Goal: Browse casually

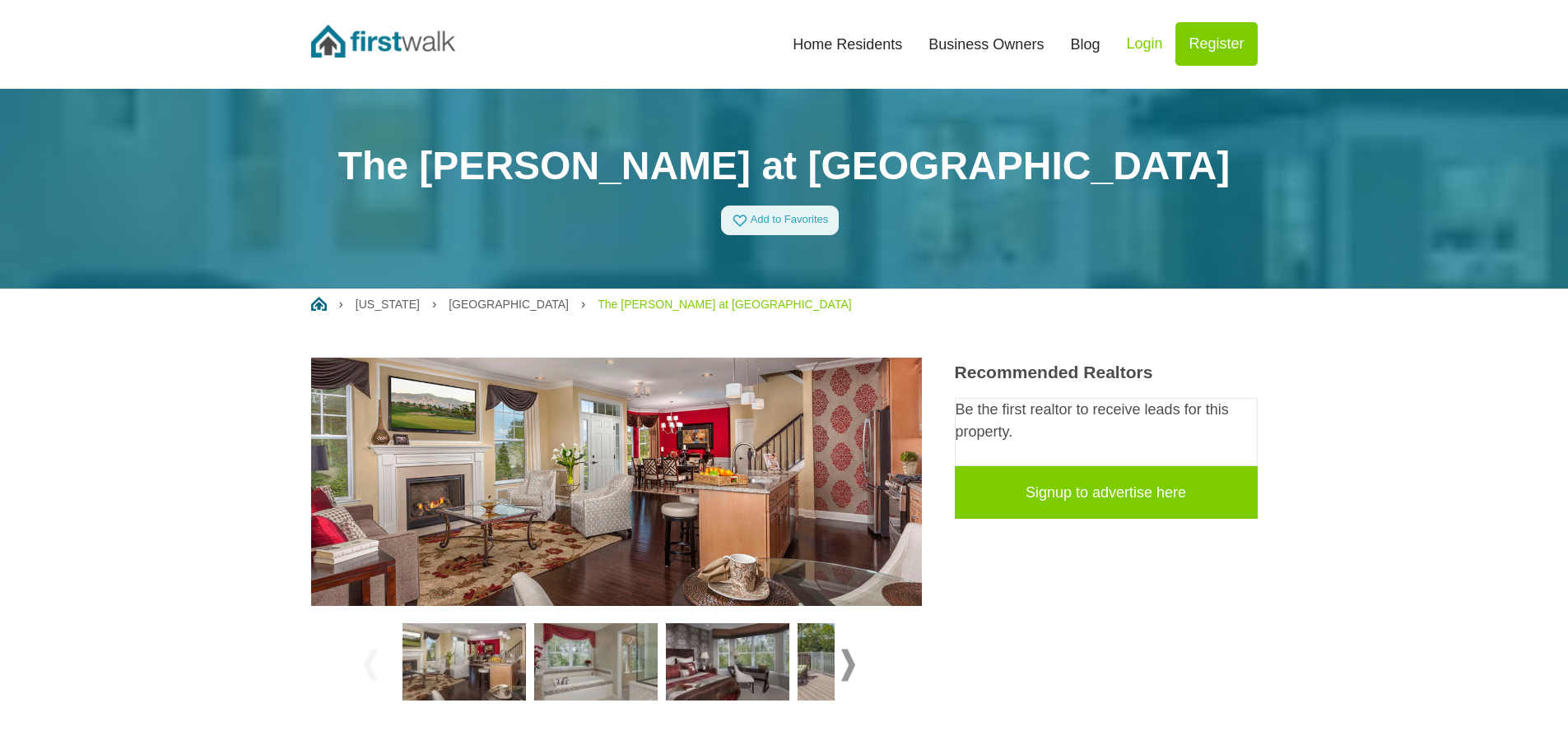
scroll to position [82, 0]
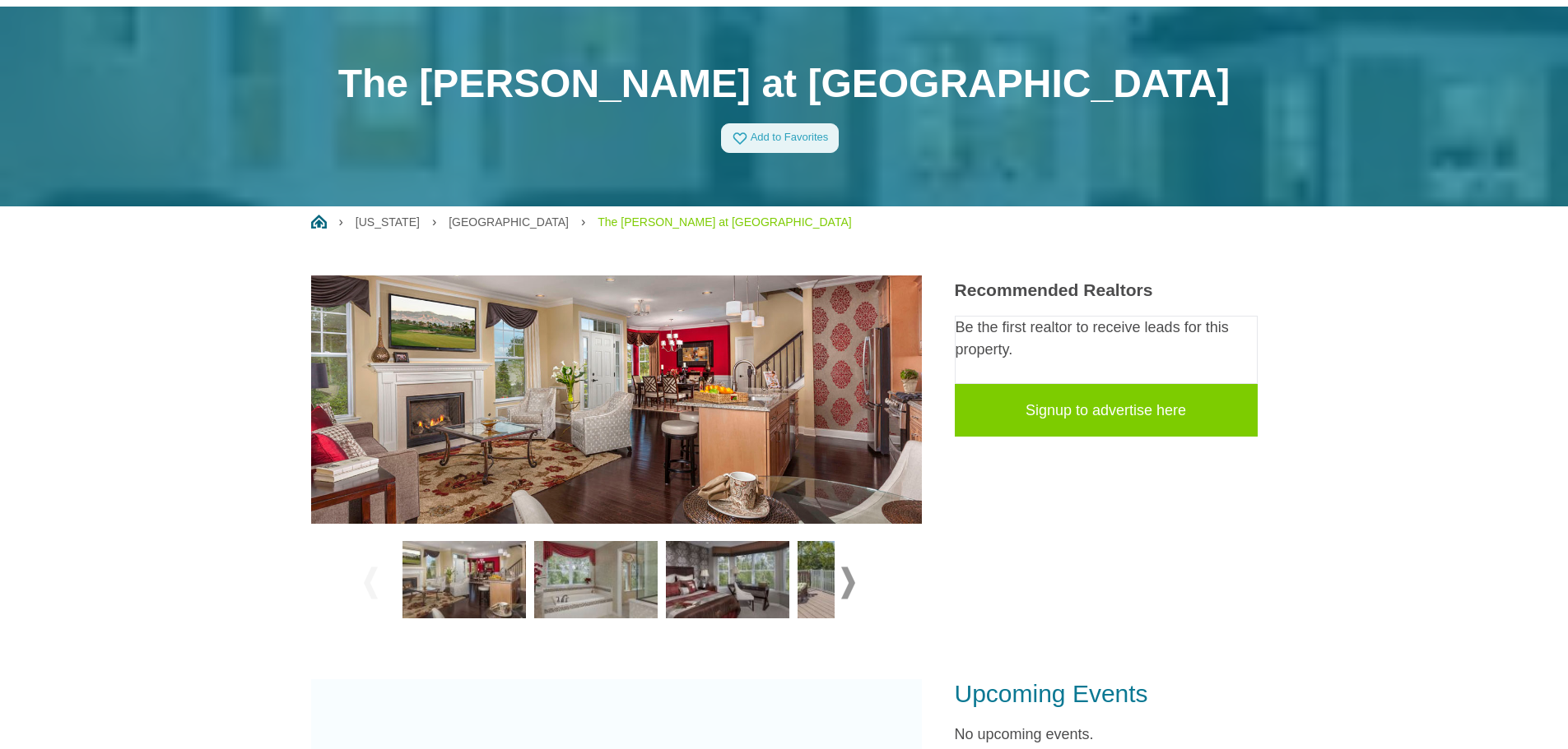
click at [852, 581] on span at bounding box center [848, 582] width 14 height 32
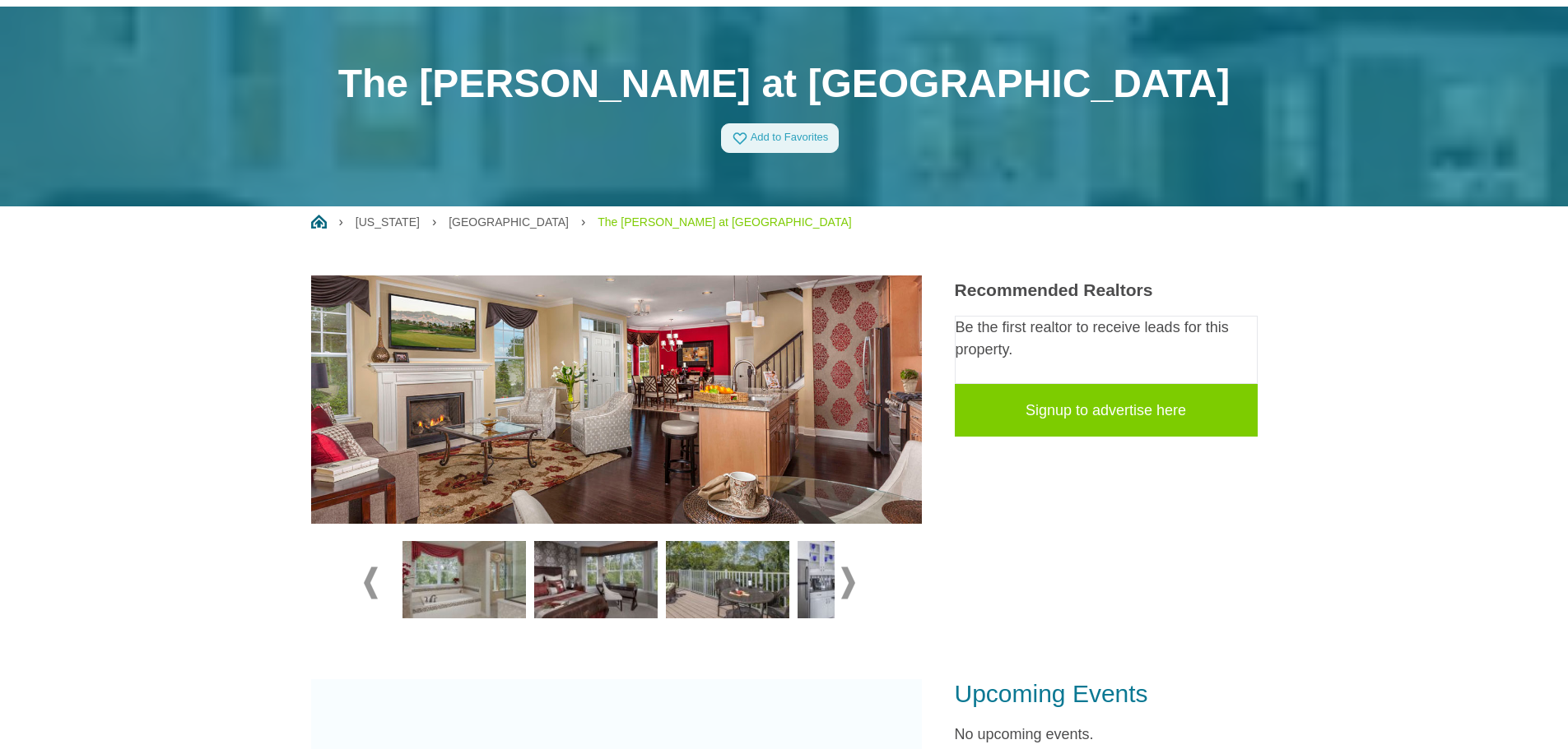
click at [850, 580] on span at bounding box center [848, 582] width 14 height 32
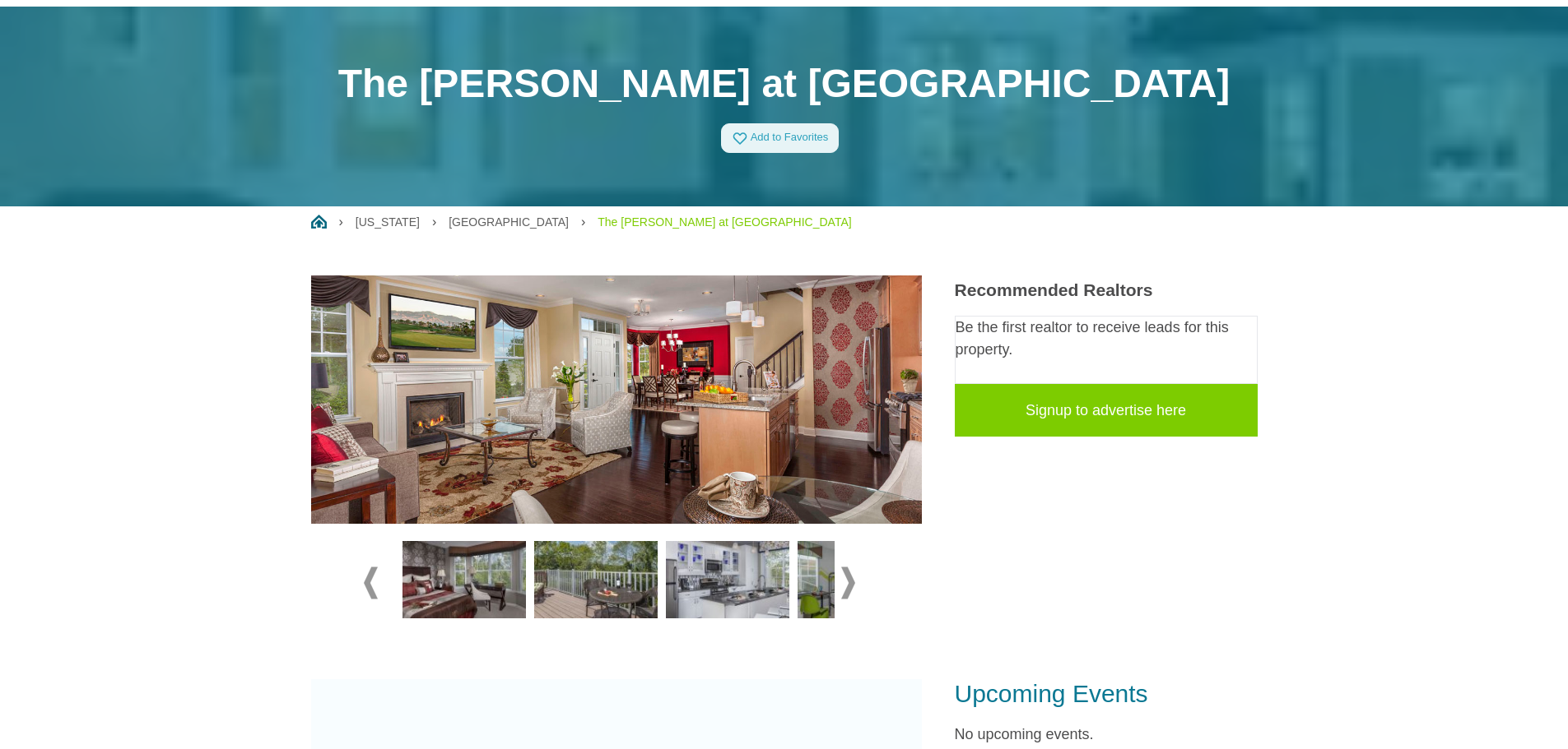
click at [850, 580] on span at bounding box center [848, 582] width 14 height 32
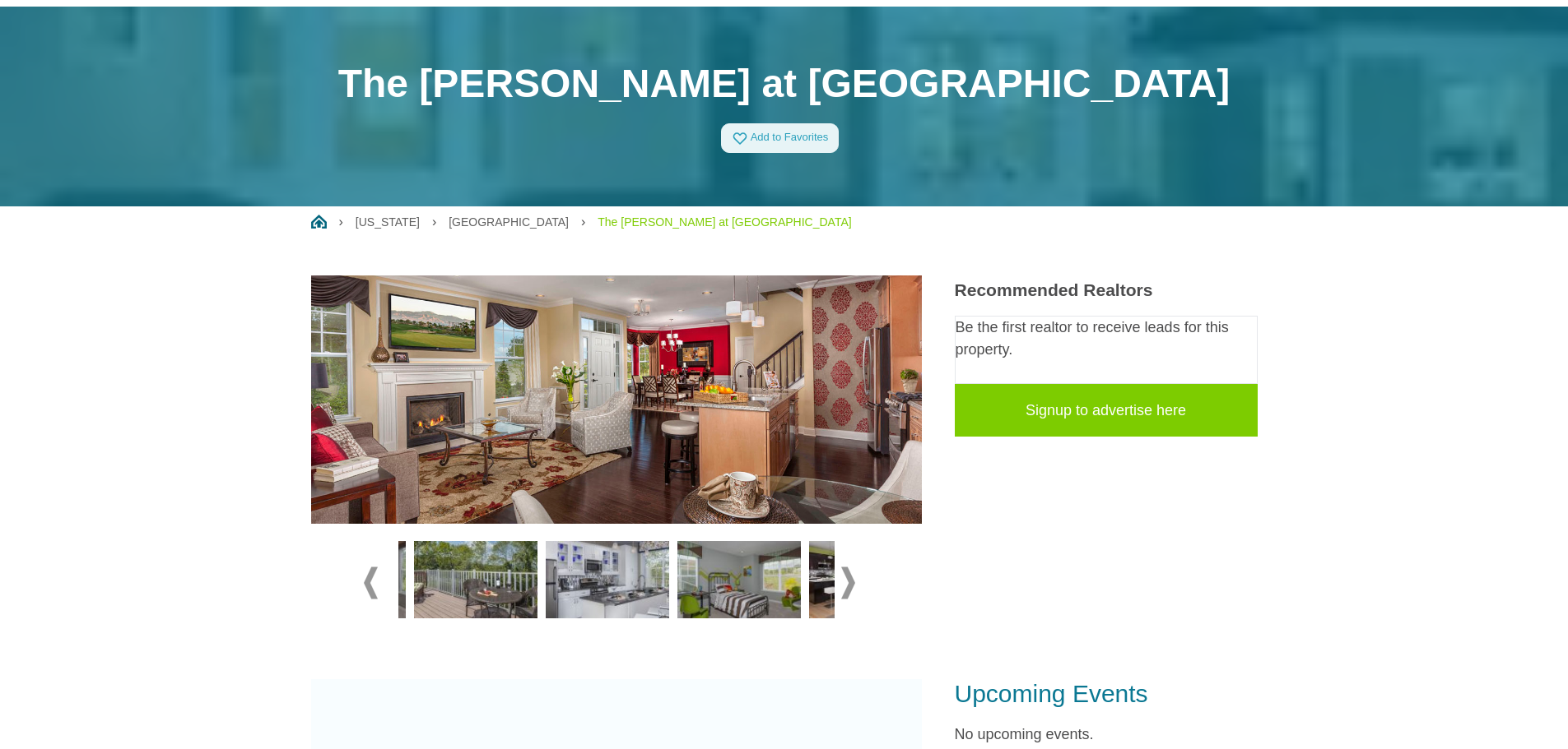
click at [850, 580] on span at bounding box center [848, 582] width 14 height 32
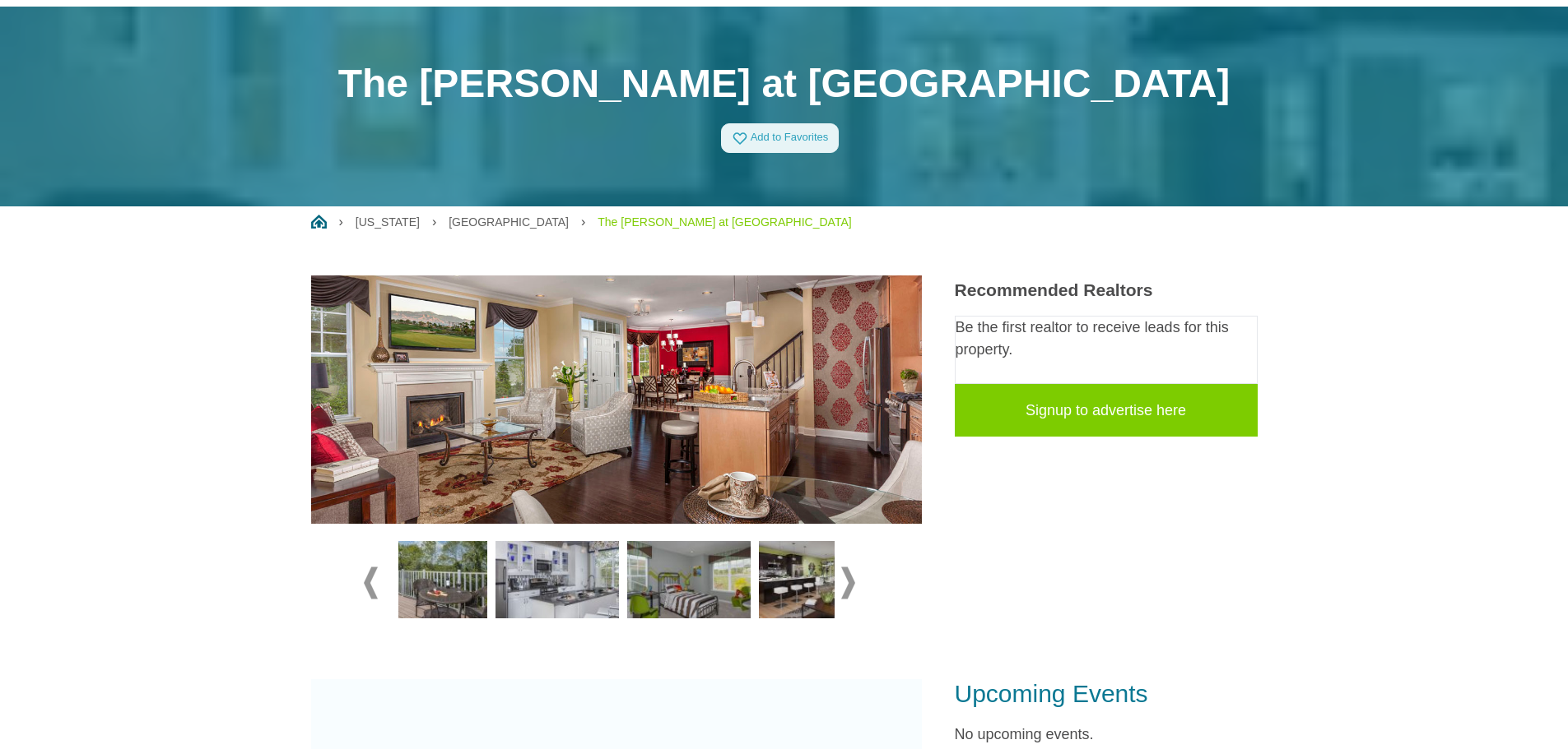
click at [850, 580] on span at bounding box center [848, 582] width 14 height 32
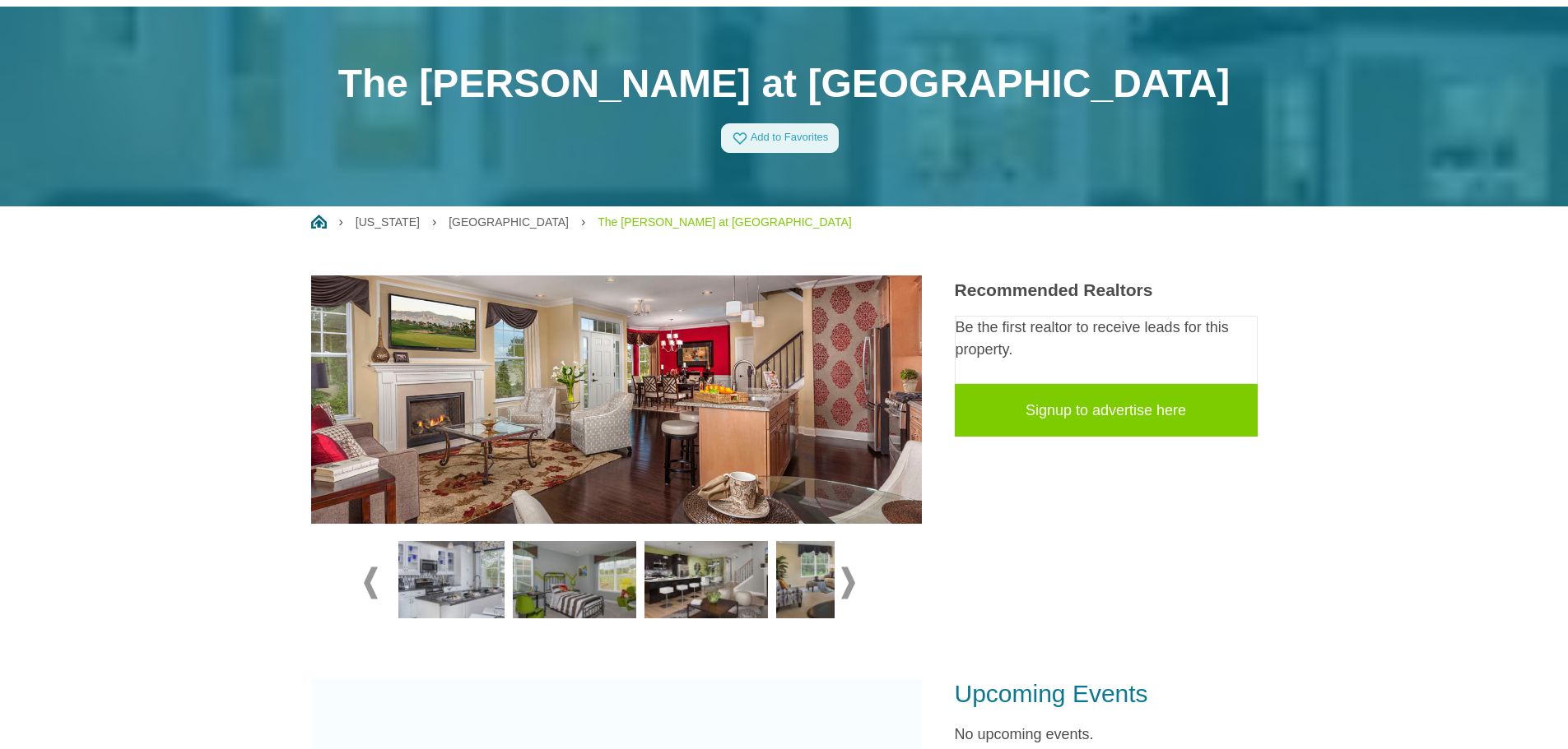
click at [850, 580] on span at bounding box center [848, 582] width 14 height 32
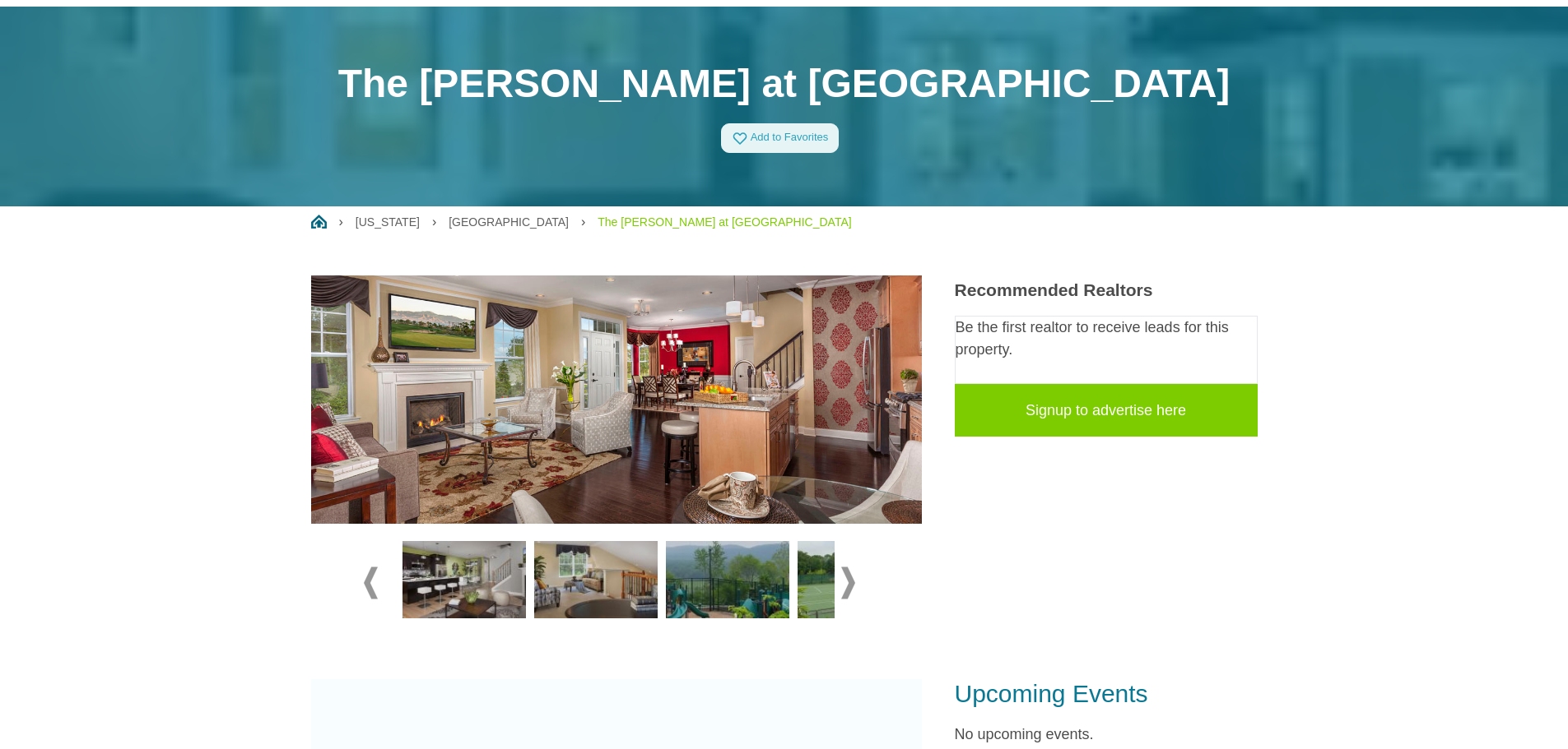
click at [849, 577] on span at bounding box center [848, 582] width 14 height 32
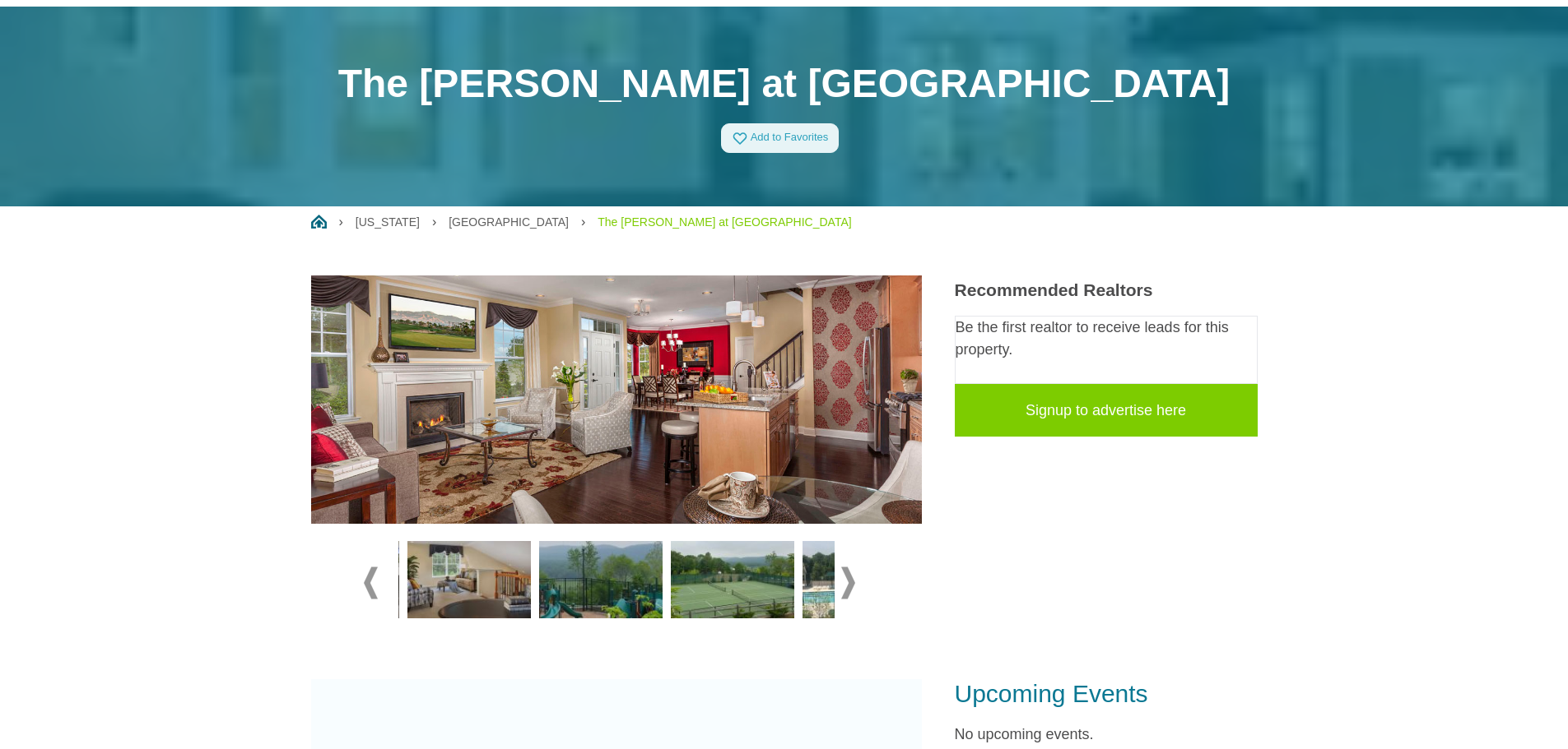
click at [849, 579] on span at bounding box center [848, 582] width 14 height 32
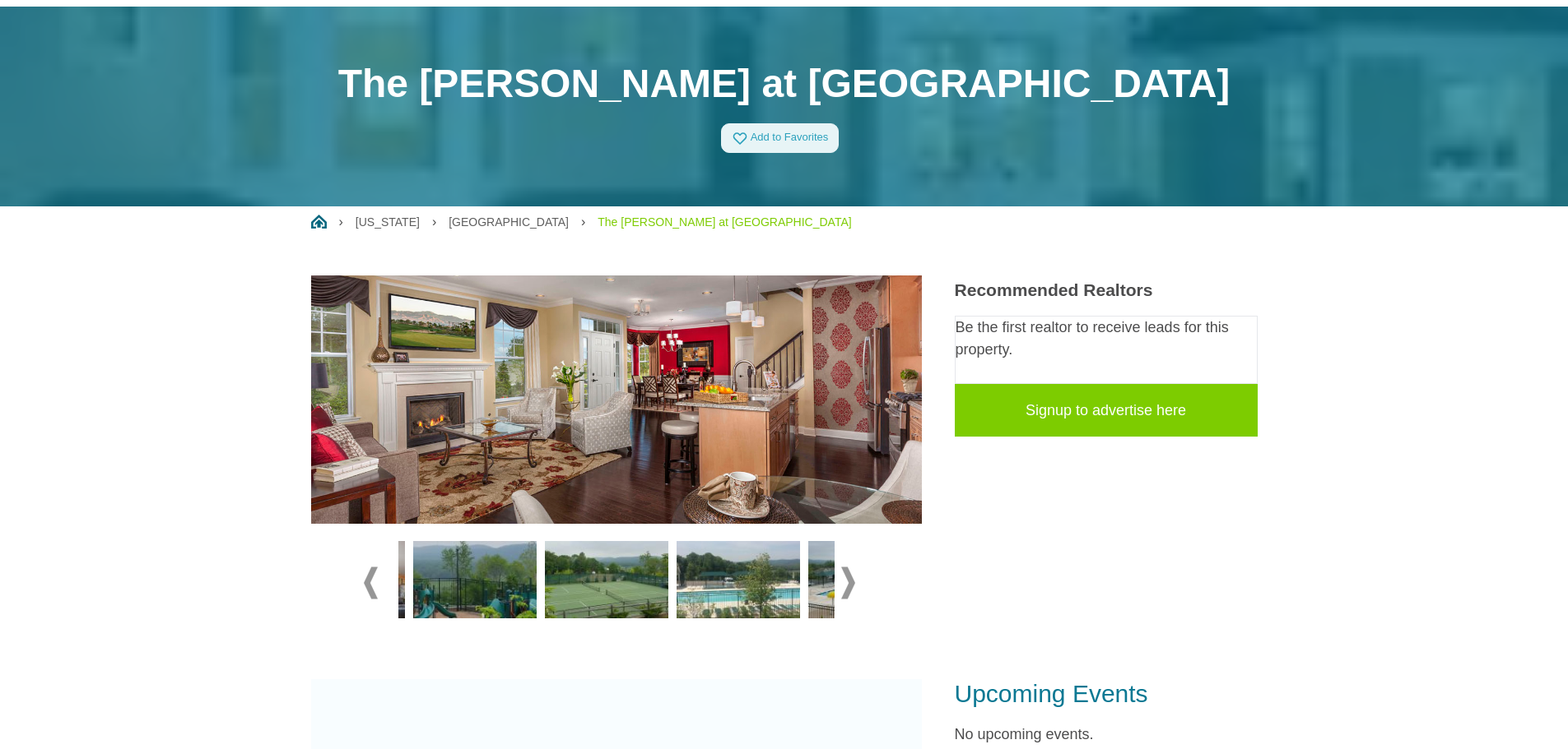
click at [849, 579] on span at bounding box center [848, 582] width 14 height 32
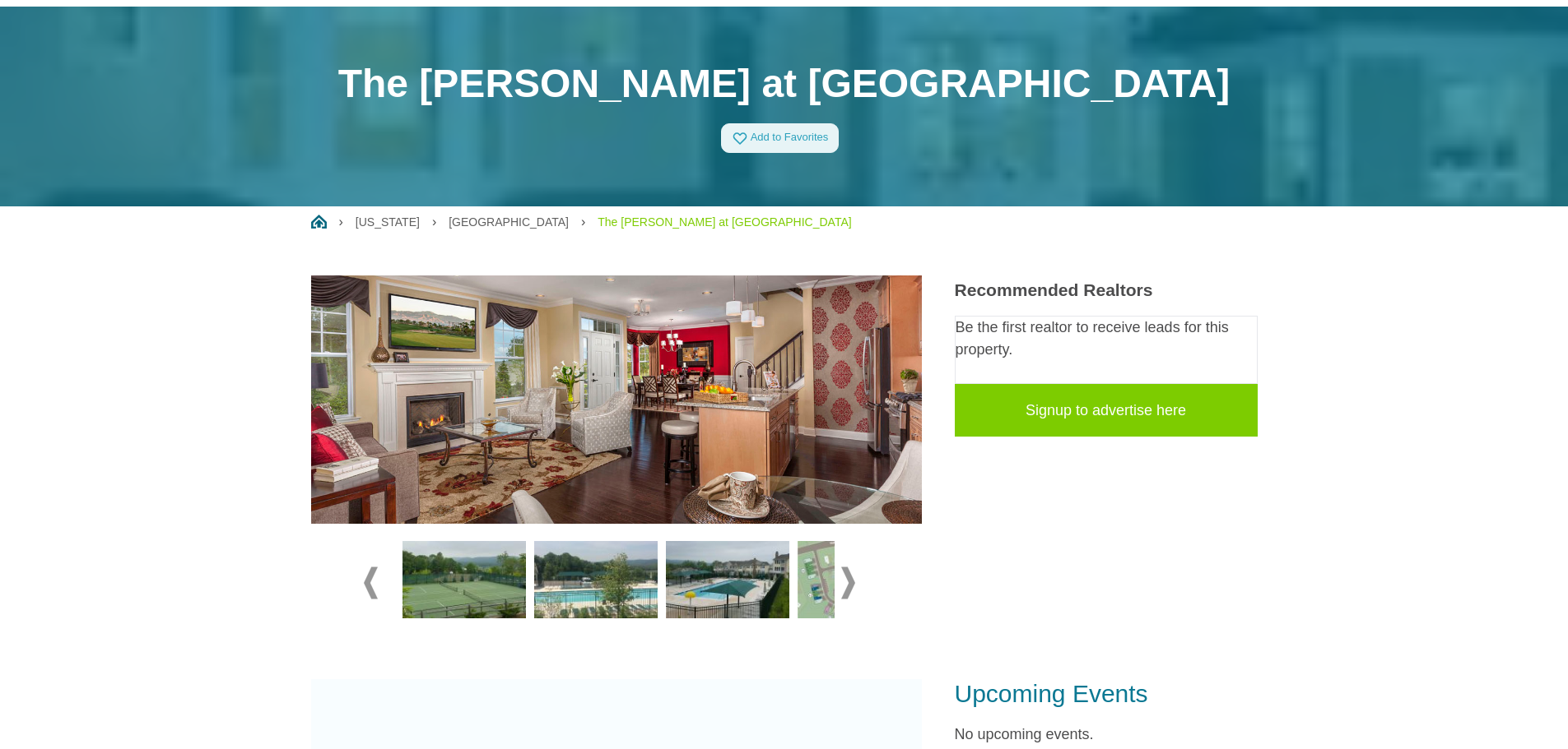
click at [849, 579] on span at bounding box center [848, 582] width 14 height 32
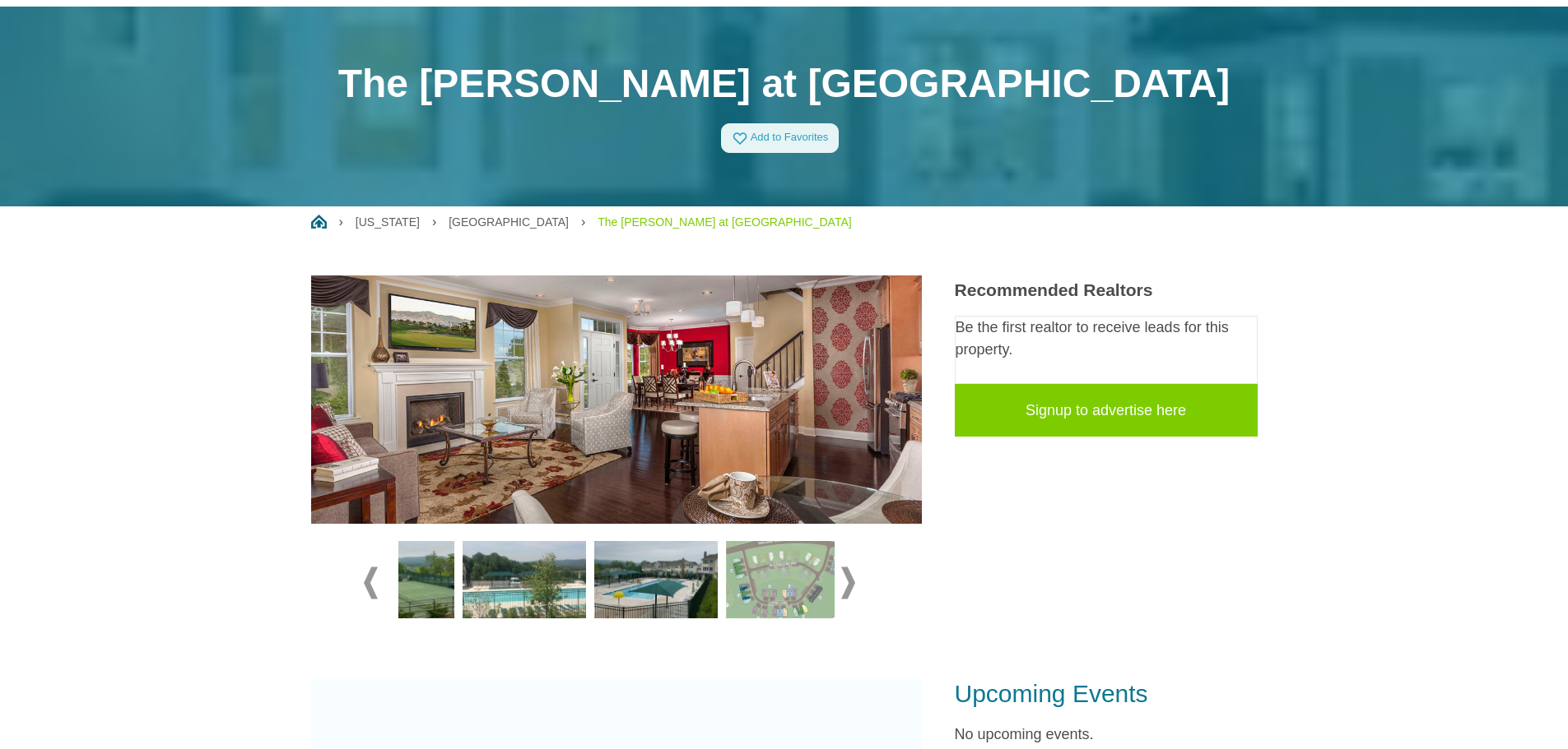
click at [849, 579] on span at bounding box center [848, 582] width 14 height 32
